Goal: Information Seeking & Learning: Find specific fact

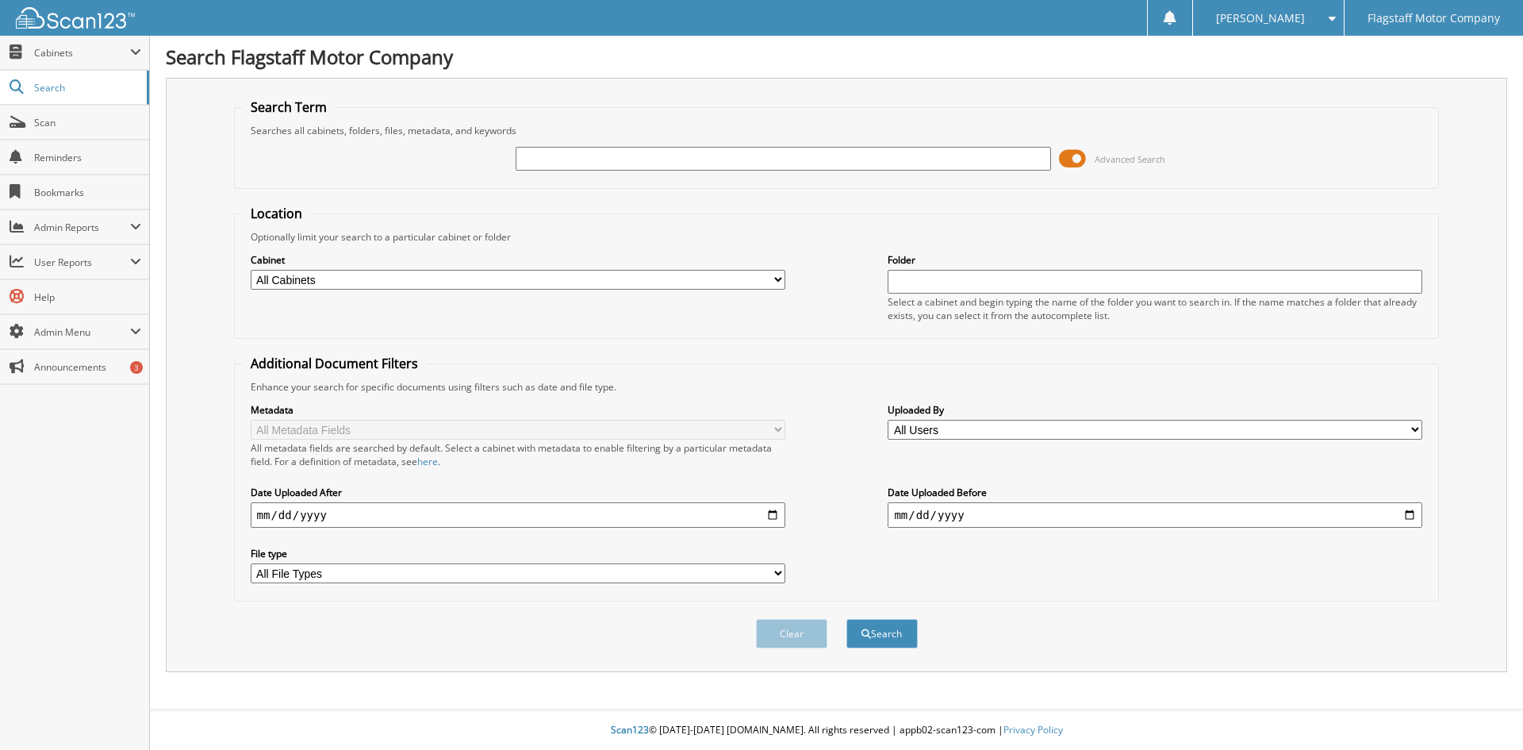
click at [569, 169] on input "text" at bounding box center [783, 159] width 535 height 24
type input "50130319"
click at [847, 619] on button "Search" at bounding box center [882, 633] width 71 height 29
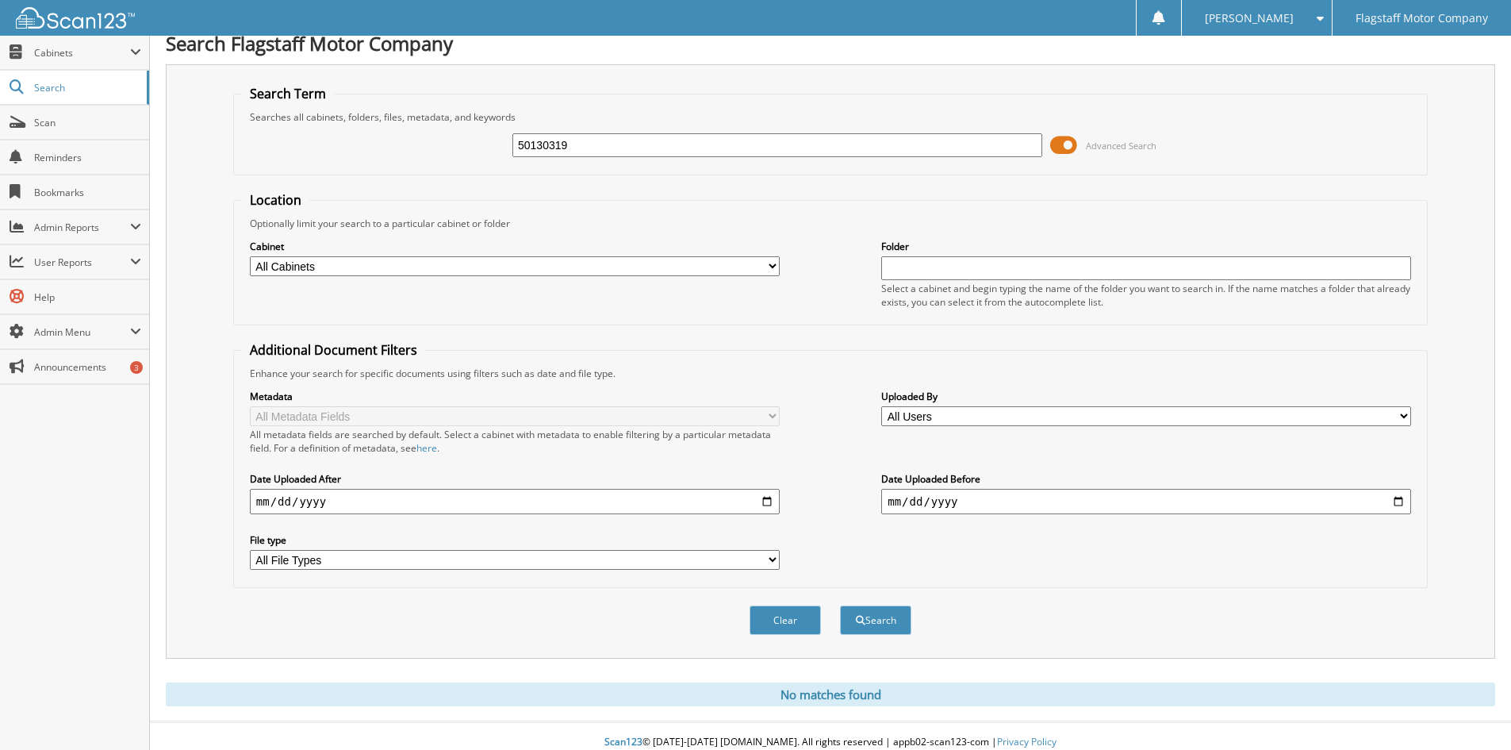
scroll to position [26, 0]
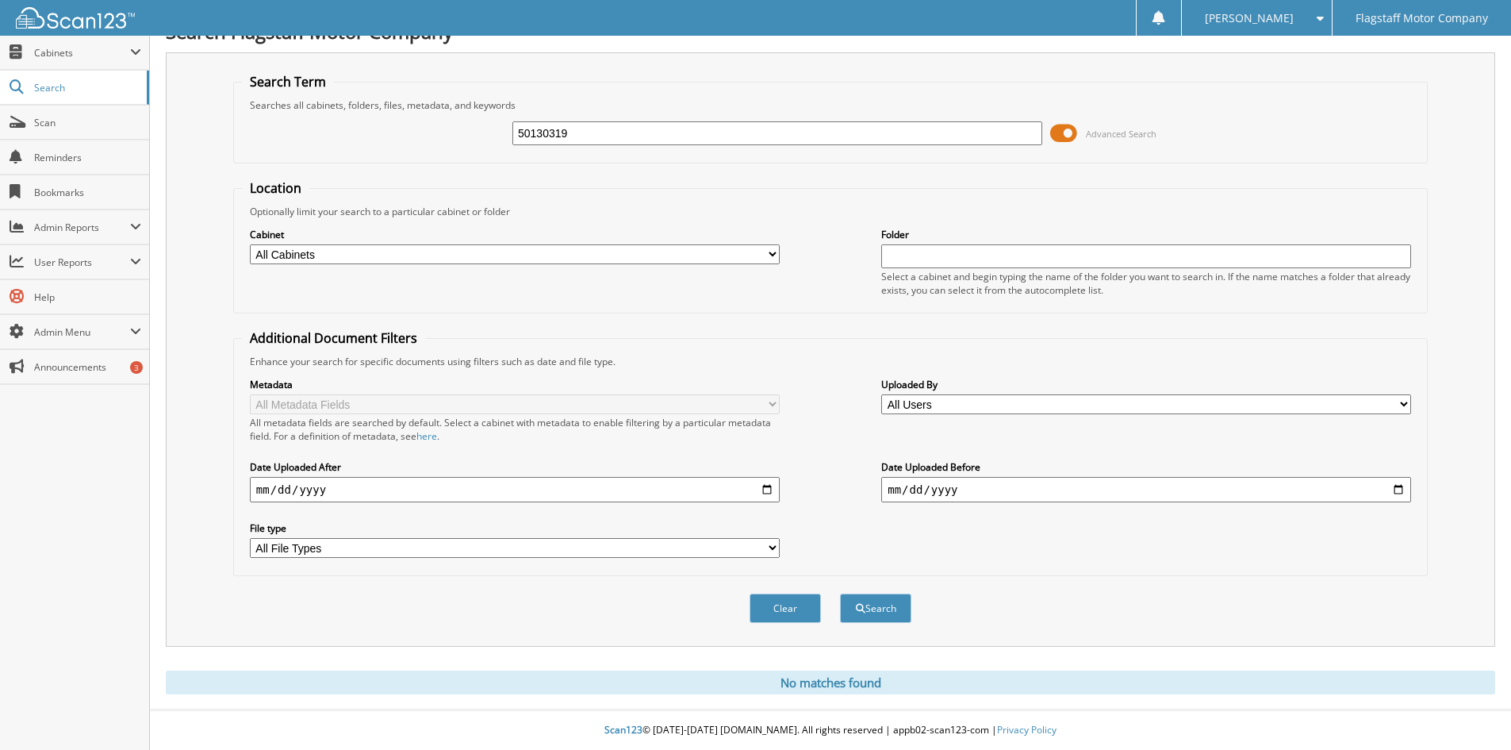
drag, startPoint x: 614, startPoint y: 140, endPoint x: 336, endPoint y: 98, distance: 280.9
click at [336, 98] on fieldset "Search Term Searches all cabinets, folders, files, metadata, and keywords 50130…" at bounding box center [830, 118] width 1195 height 90
type input "SN634399"
click at [840, 593] on button "Search" at bounding box center [875, 607] width 71 height 29
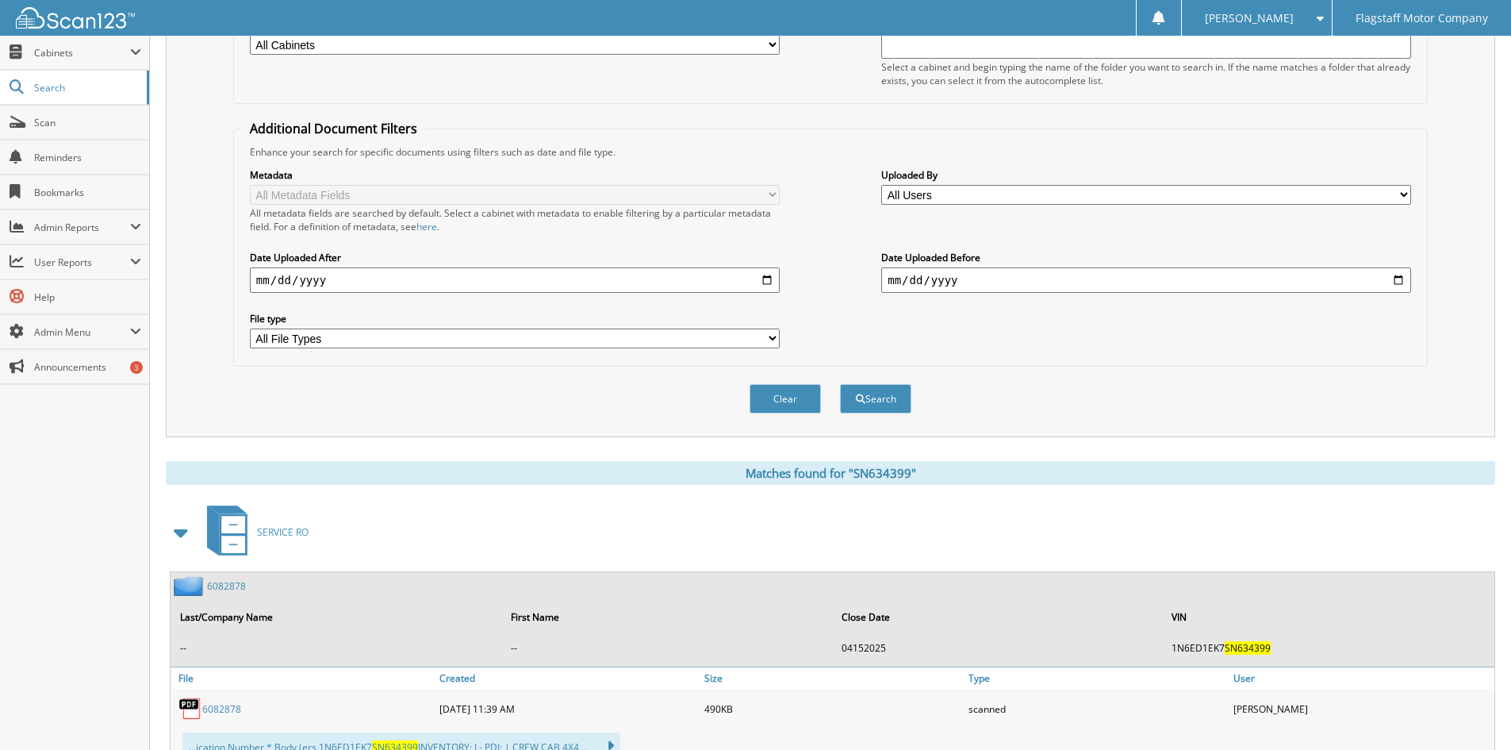
scroll to position [476, 0]
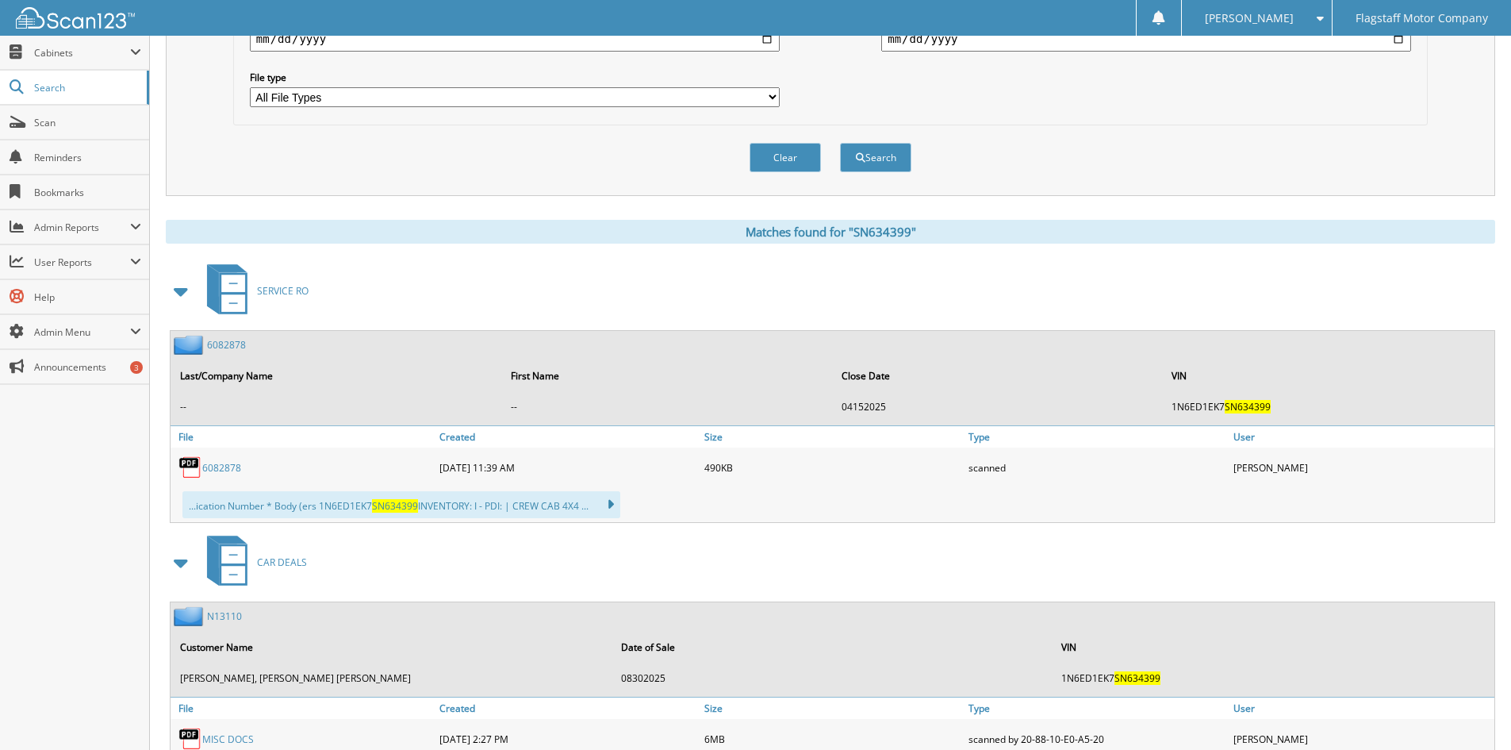
click at [163, 282] on div "Search Flagstaff Motor Company Search Term Searches all cabinets, folders, file…" at bounding box center [830, 277] width 1361 height 1507
click at [179, 292] on span at bounding box center [182, 291] width 22 height 29
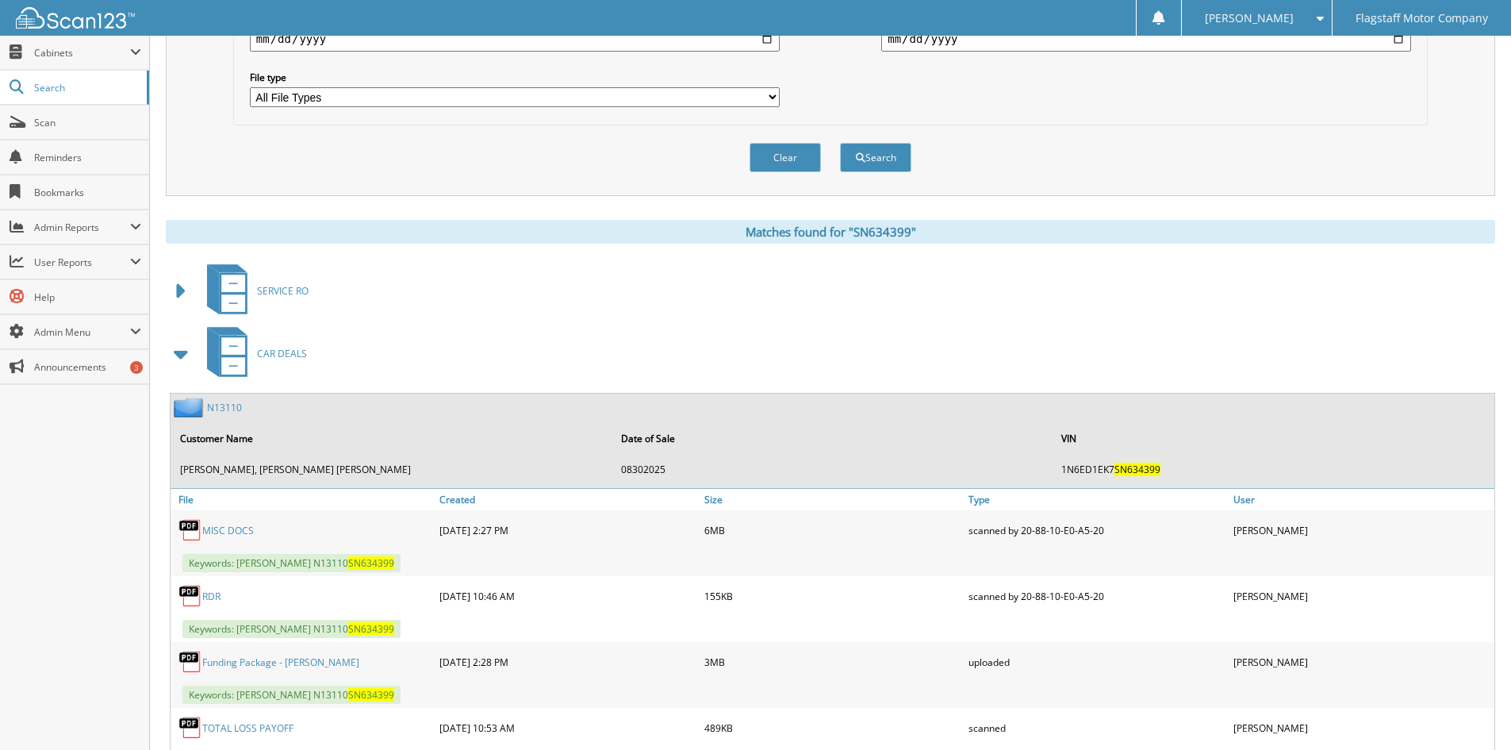
scroll to position [549, 0]
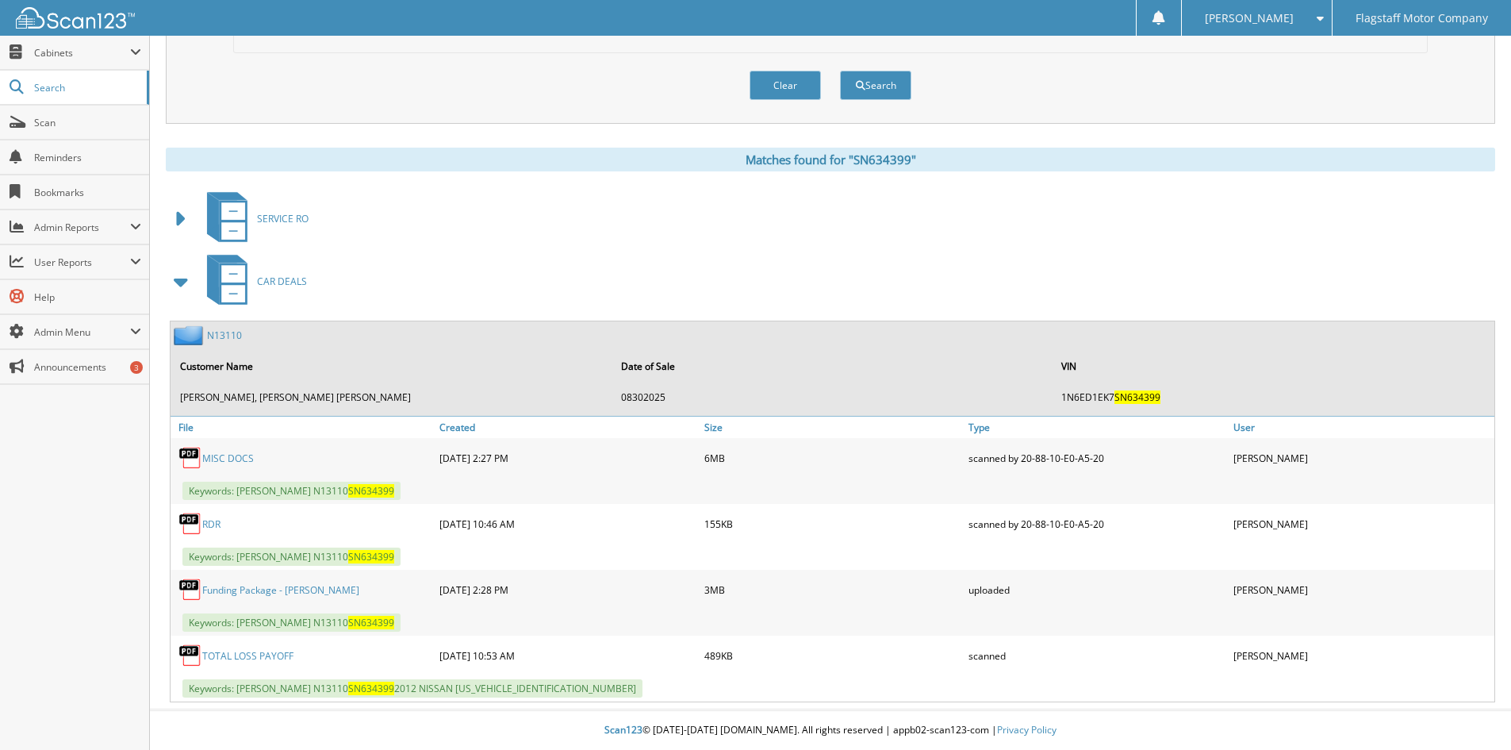
click at [221, 336] on link "N13110" at bounding box center [224, 334] width 35 height 13
